Goal: Unclear

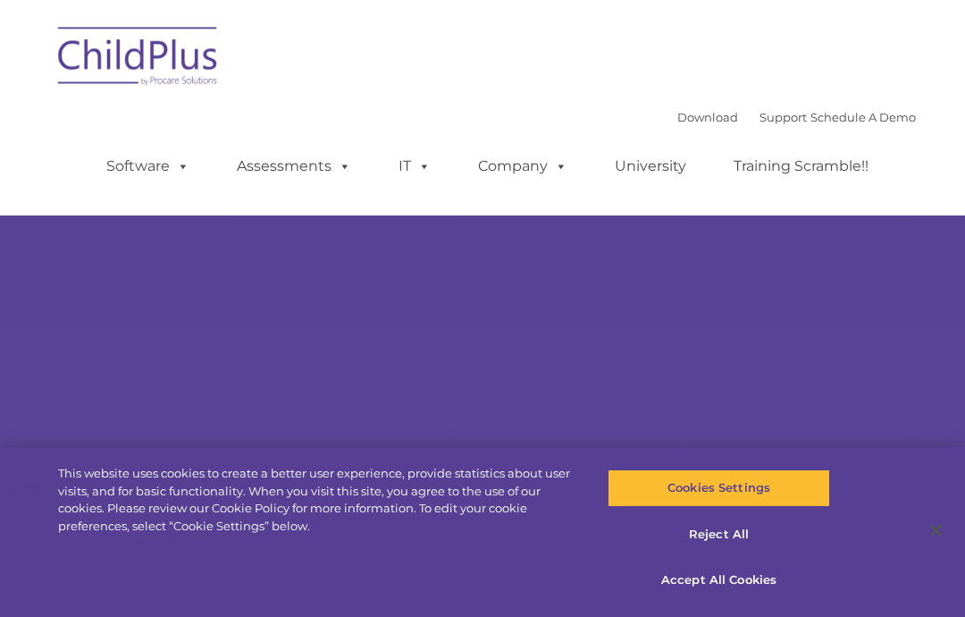
select select "MEDIUM"
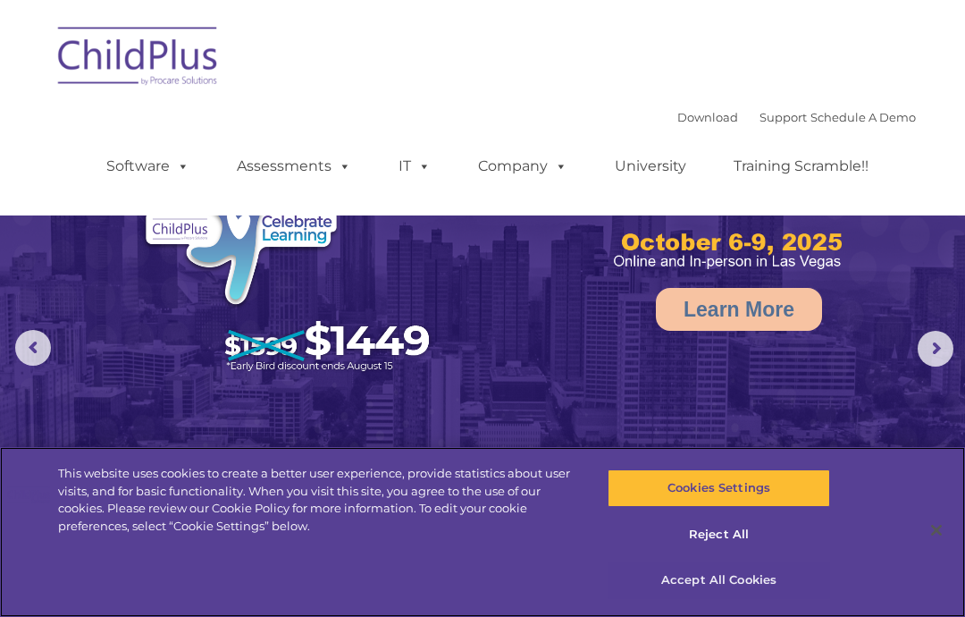
click at [741, 582] on button "Accept All Cookies" at bounding box center [719, 580] width 222 height 38
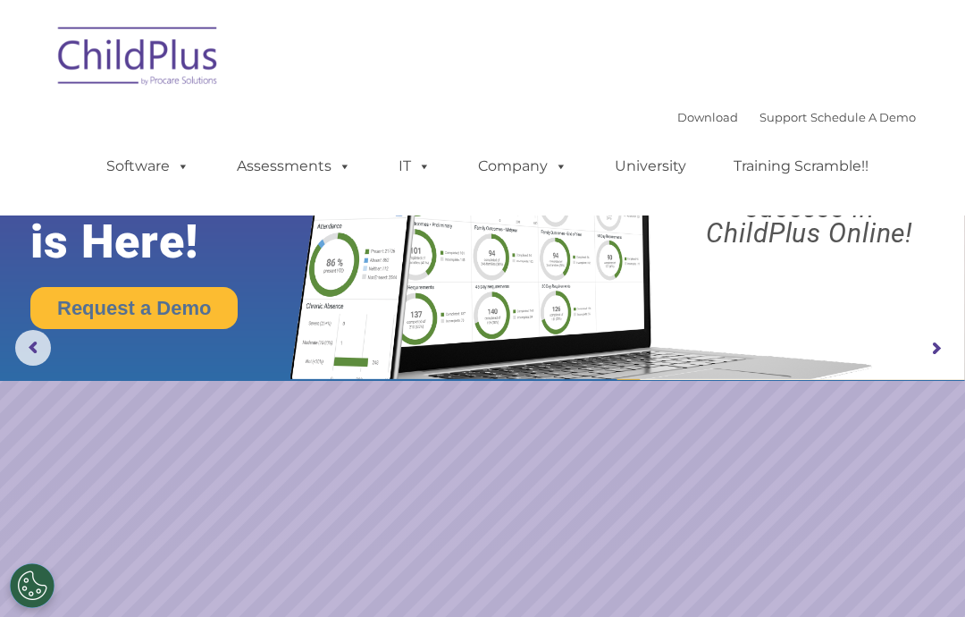
click at [938, 347] on rs-arrow at bounding box center [936, 349] width 36 height 36
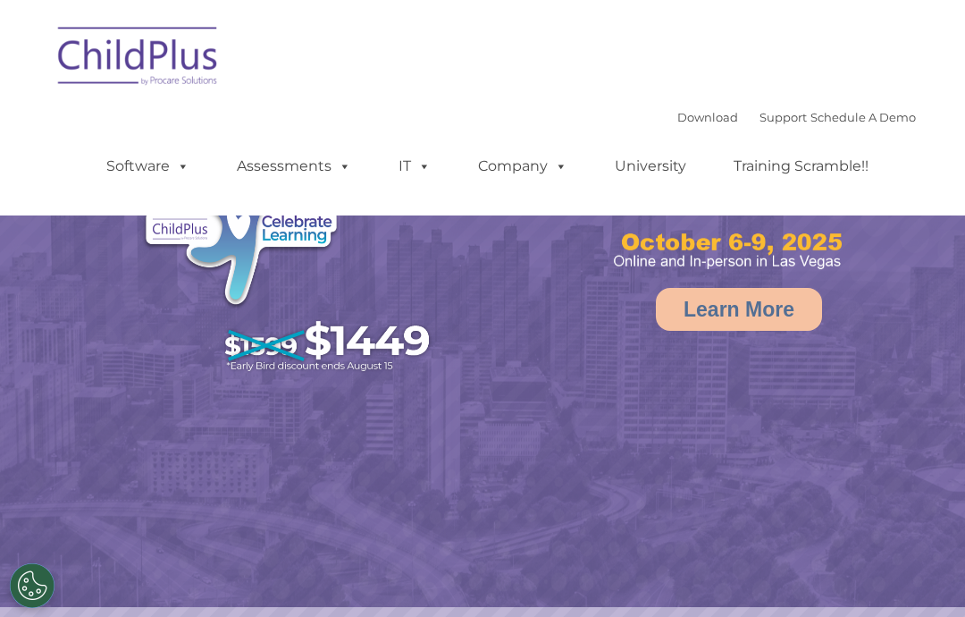
select select "MEDIUM"
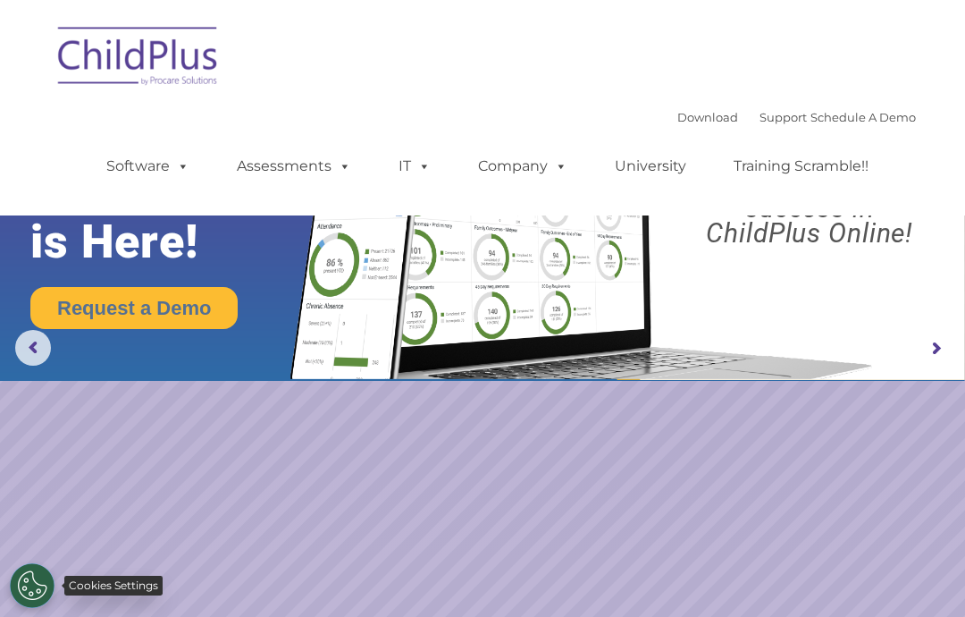
click at [29, 585] on button "Cookies Settings" at bounding box center [32, 585] width 45 height 45
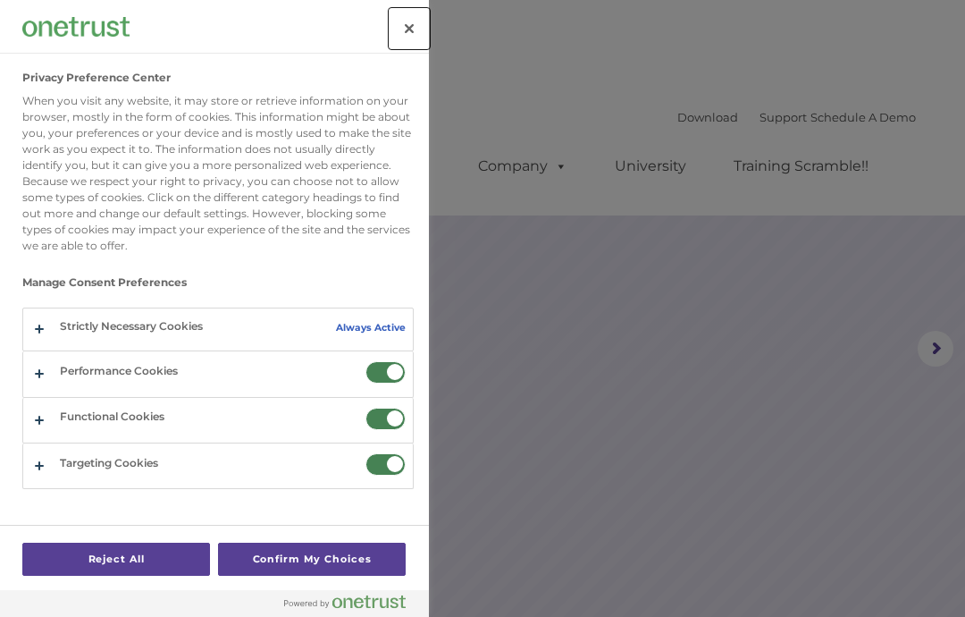
click at [425, 32] on button "Close" at bounding box center [409, 28] width 39 height 39
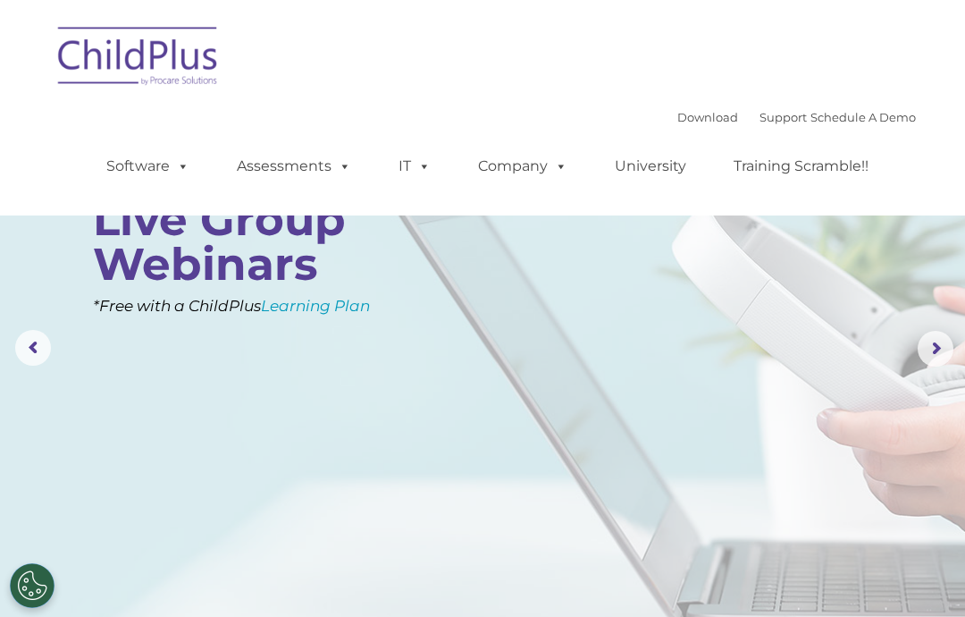
click at [933, 332] on rs-arrow at bounding box center [936, 349] width 36 height 36
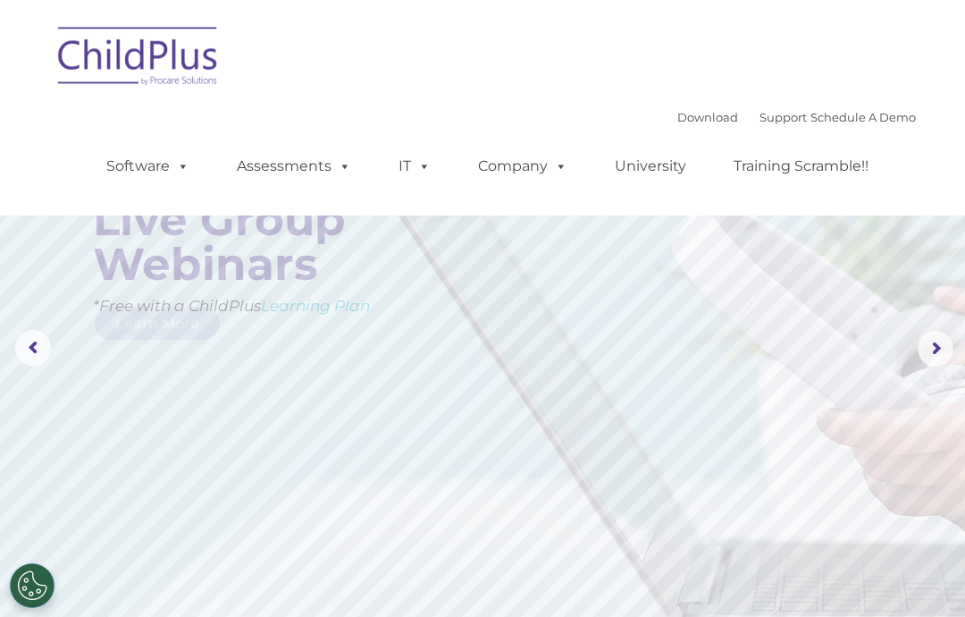
click at [939, 332] on rs-arrow at bounding box center [936, 349] width 36 height 36
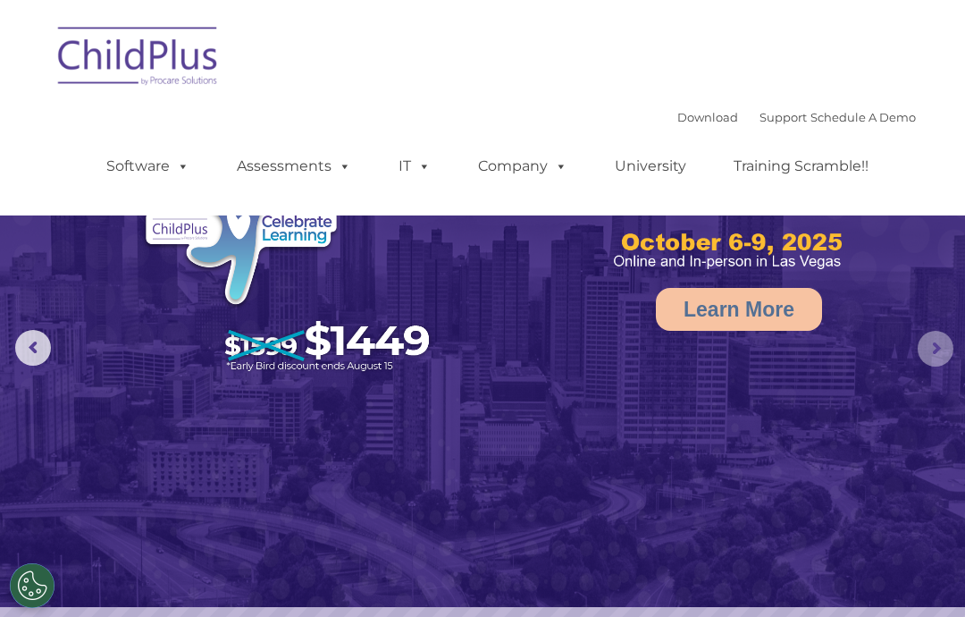
click at [931, 350] on rs-arrow at bounding box center [936, 349] width 36 height 36
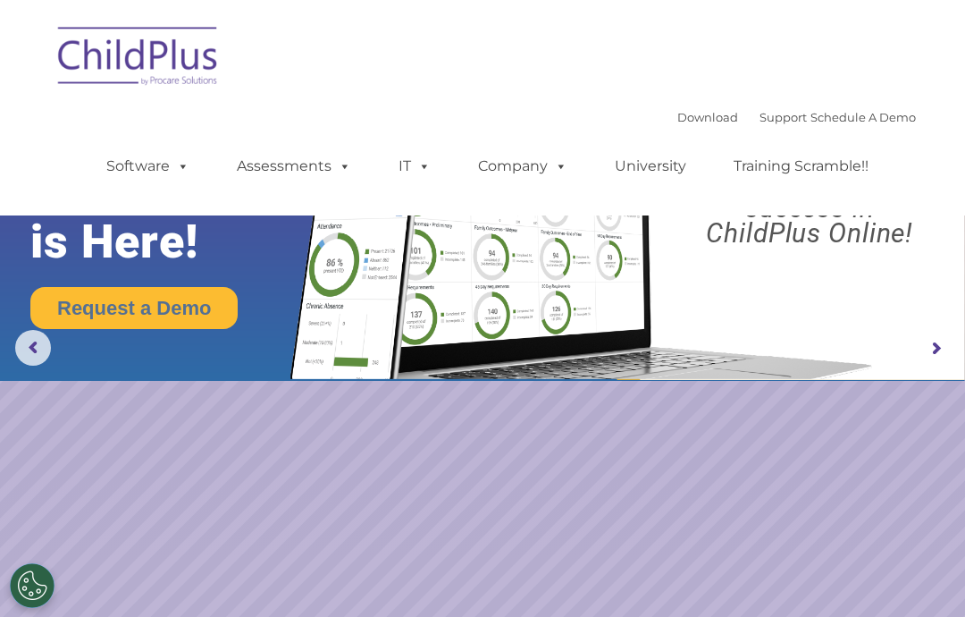
click at [934, 342] on rs-arrow at bounding box center [936, 349] width 36 height 36
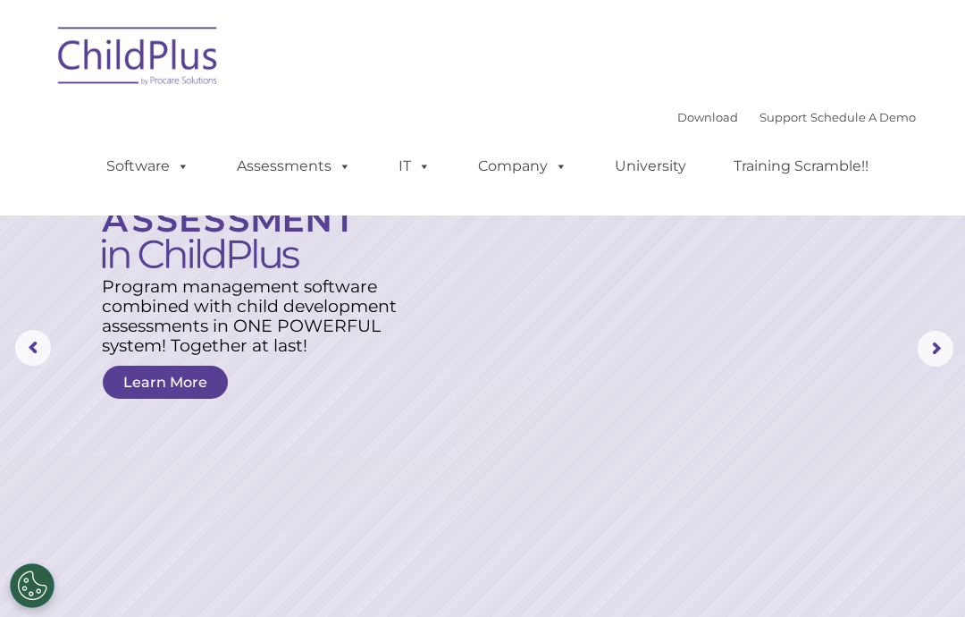
click at [931, 342] on rs-arrow at bounding box center [936, 349] width 36 height 36
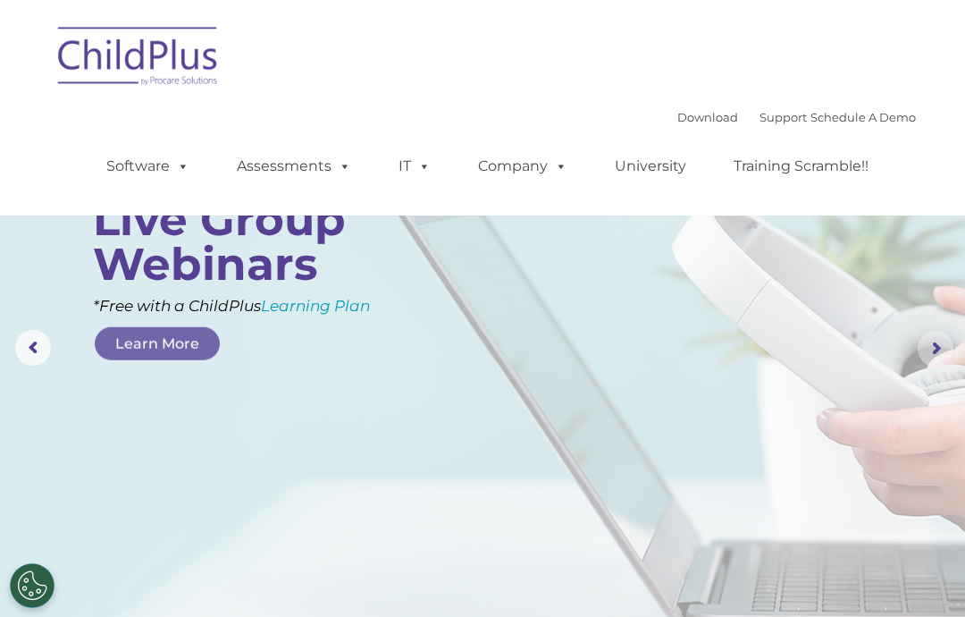
click at [936, 340] on rs-arrow at bounding box center [936, 349] width 36 height 36
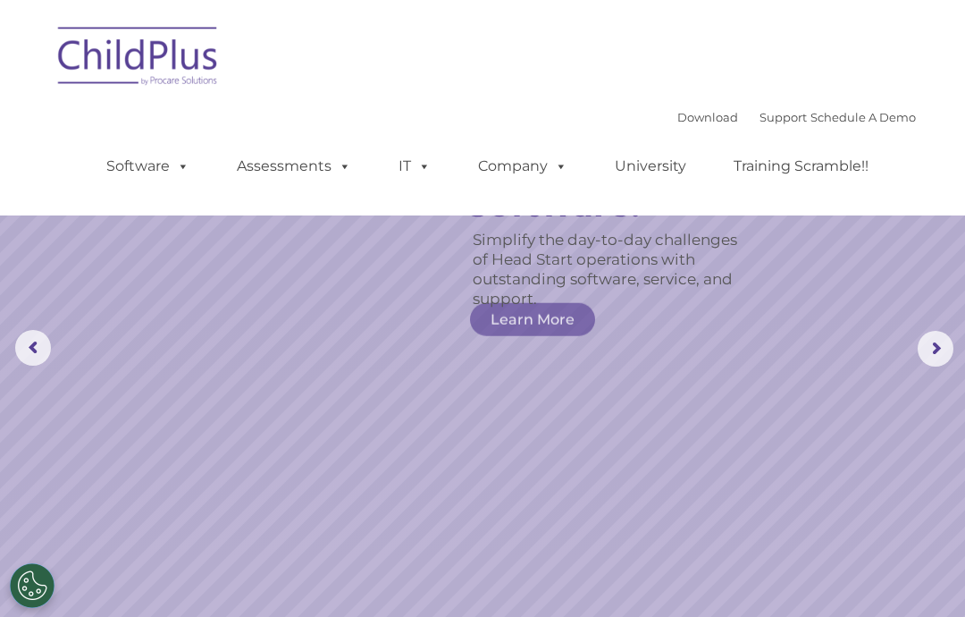
click at [944, 332] on rs-arrow at bounding box center [936, 349] width 36 height 36
